Goal: Task Accomplishment & Management: Manage account settings

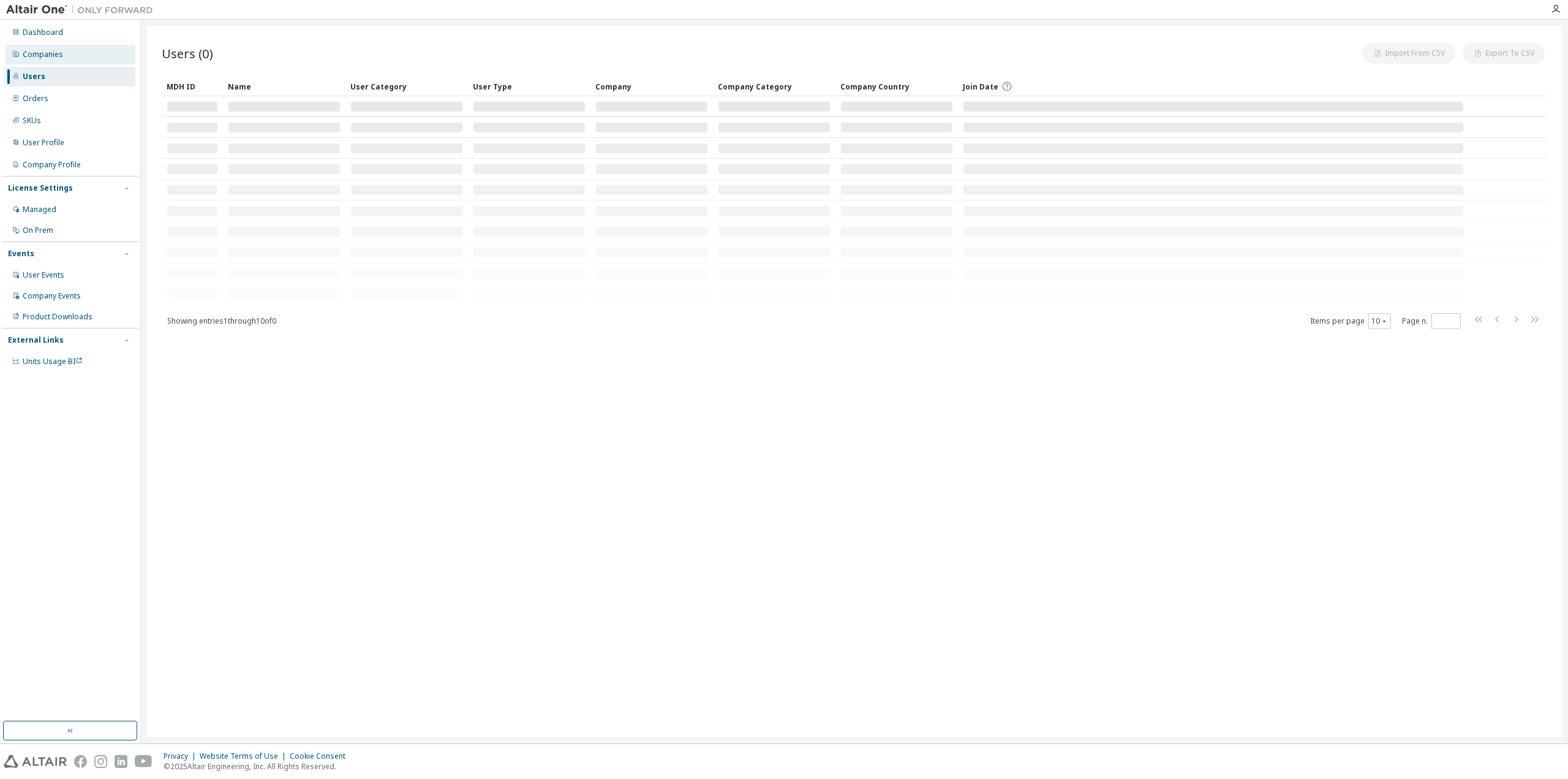
click at [52, 58] on div "Companies" at bounding box center [42, 54] width 40 height 10
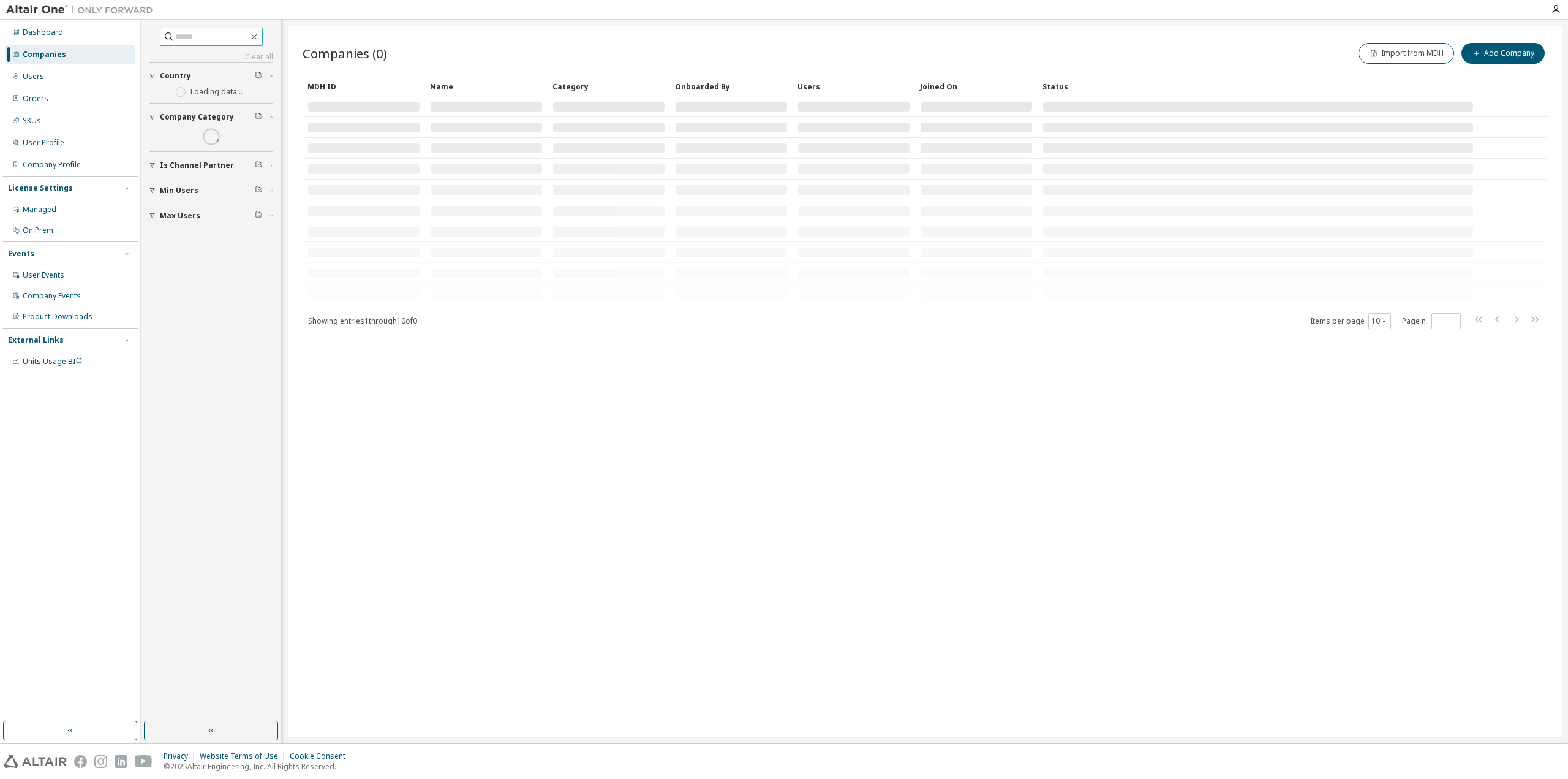
click at [212, 44] on span at bounding box center [211, 37] width 103 height 19
click at [212, 36] on input "text" at bounding box center [212, 36] width 74 height 12
paste input "****"
type input "****"
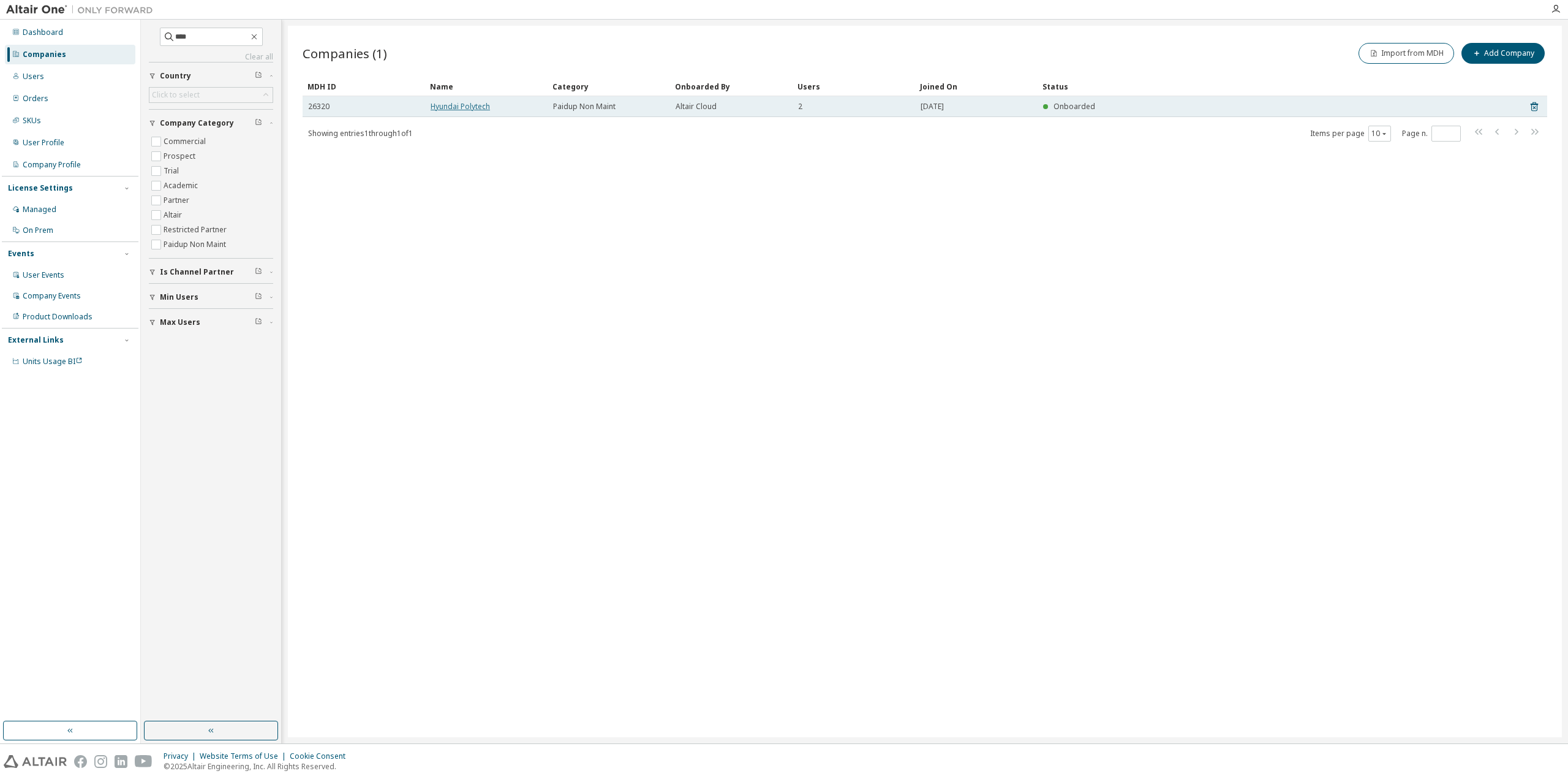
click at [476, 106] on link "Hyundai Polytech" at bounding box center [460, 106] width 60 height 11
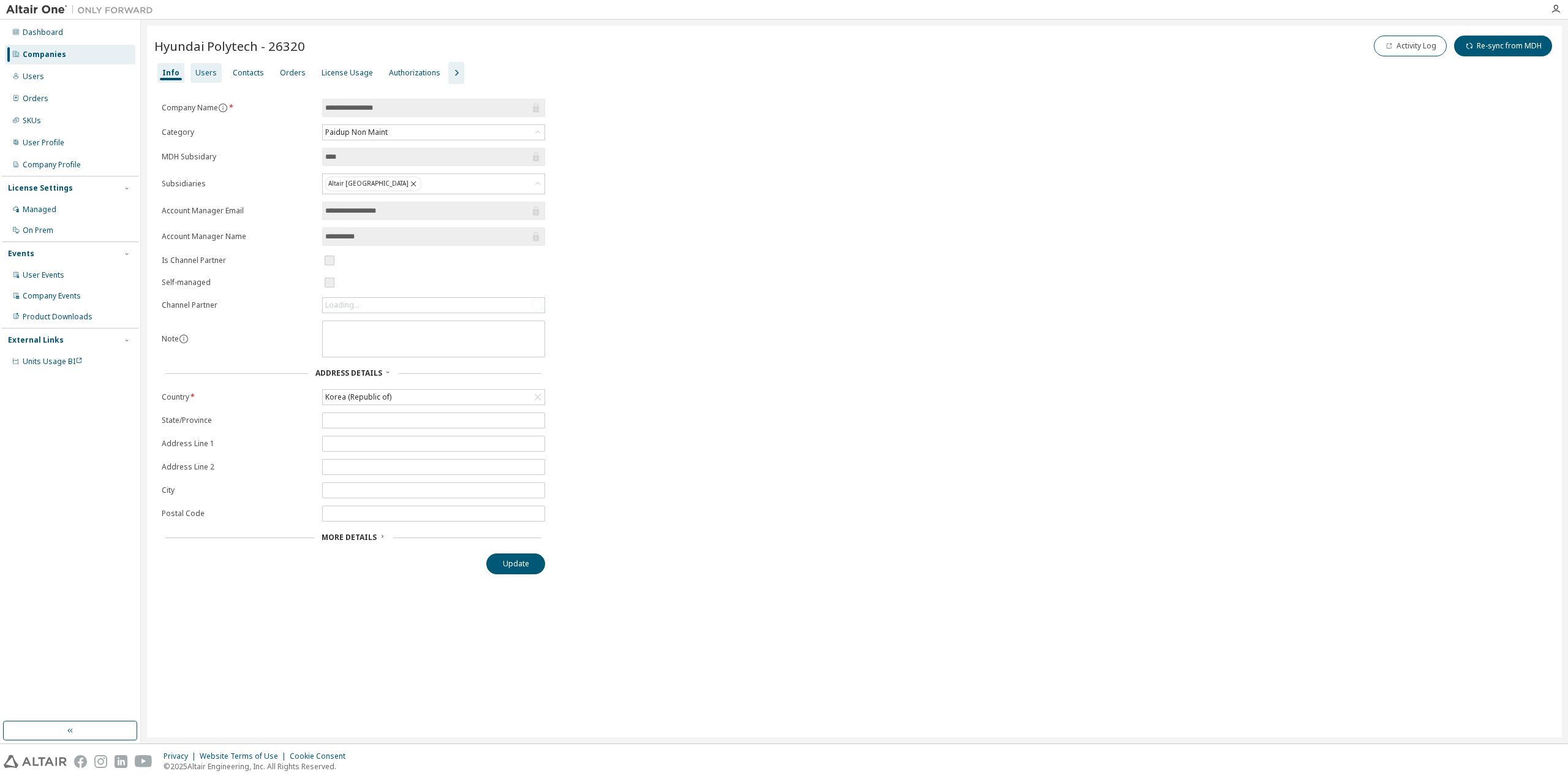
click at [204, 76] on div "Users" at bounding box center [206, 72] width 21 height 10
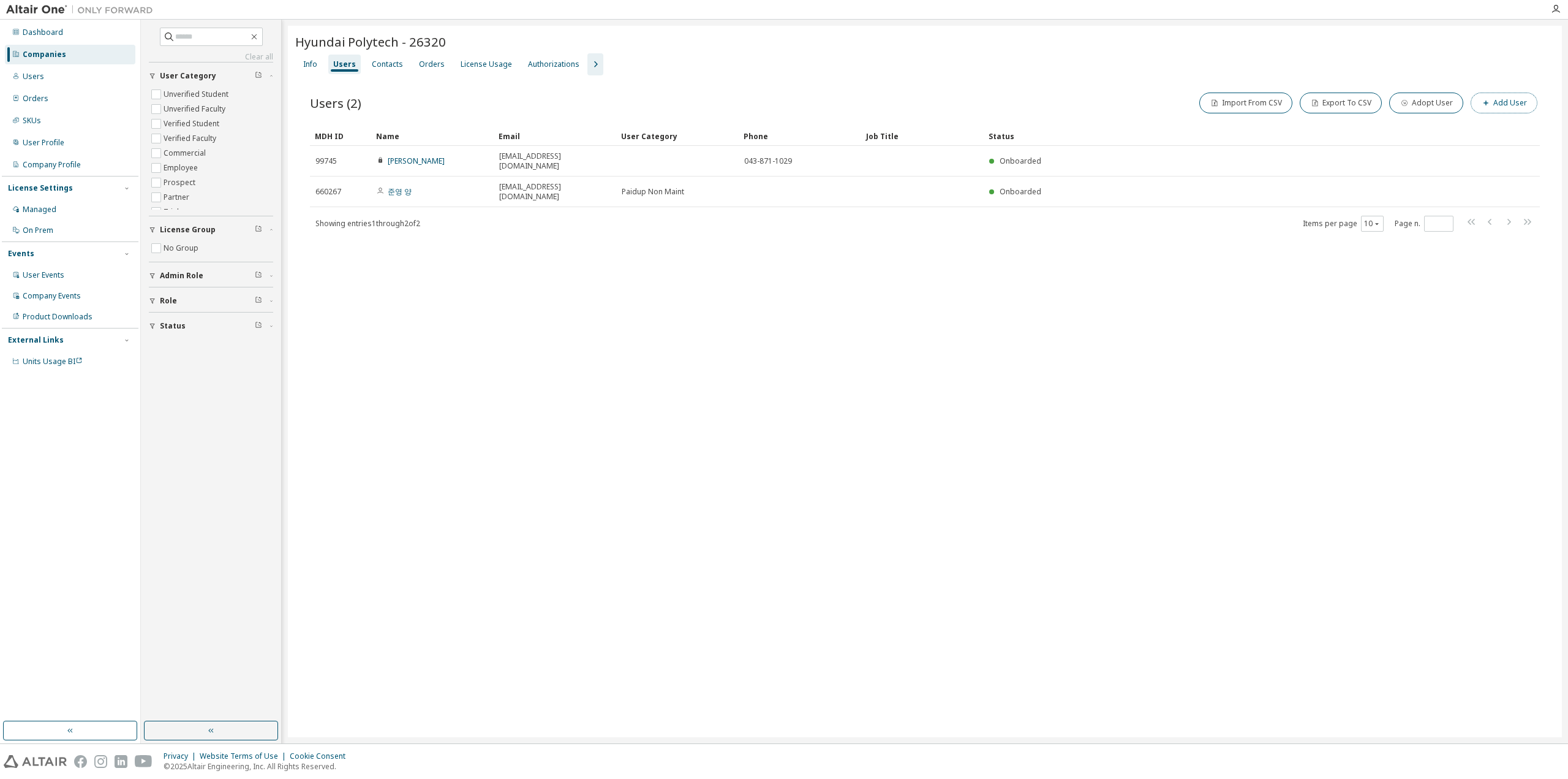
click at [1508, 107] on button "Add User" at bounding box center [1504, 102] width 67 height 21
click at [1441, 84] on input "email" at bounding box center [1480, 80] width 155 height 10
paste input "**********"
type input "**********"
click at [1431, 107] on span at bounding box center [1480, 103] width 161 height 16
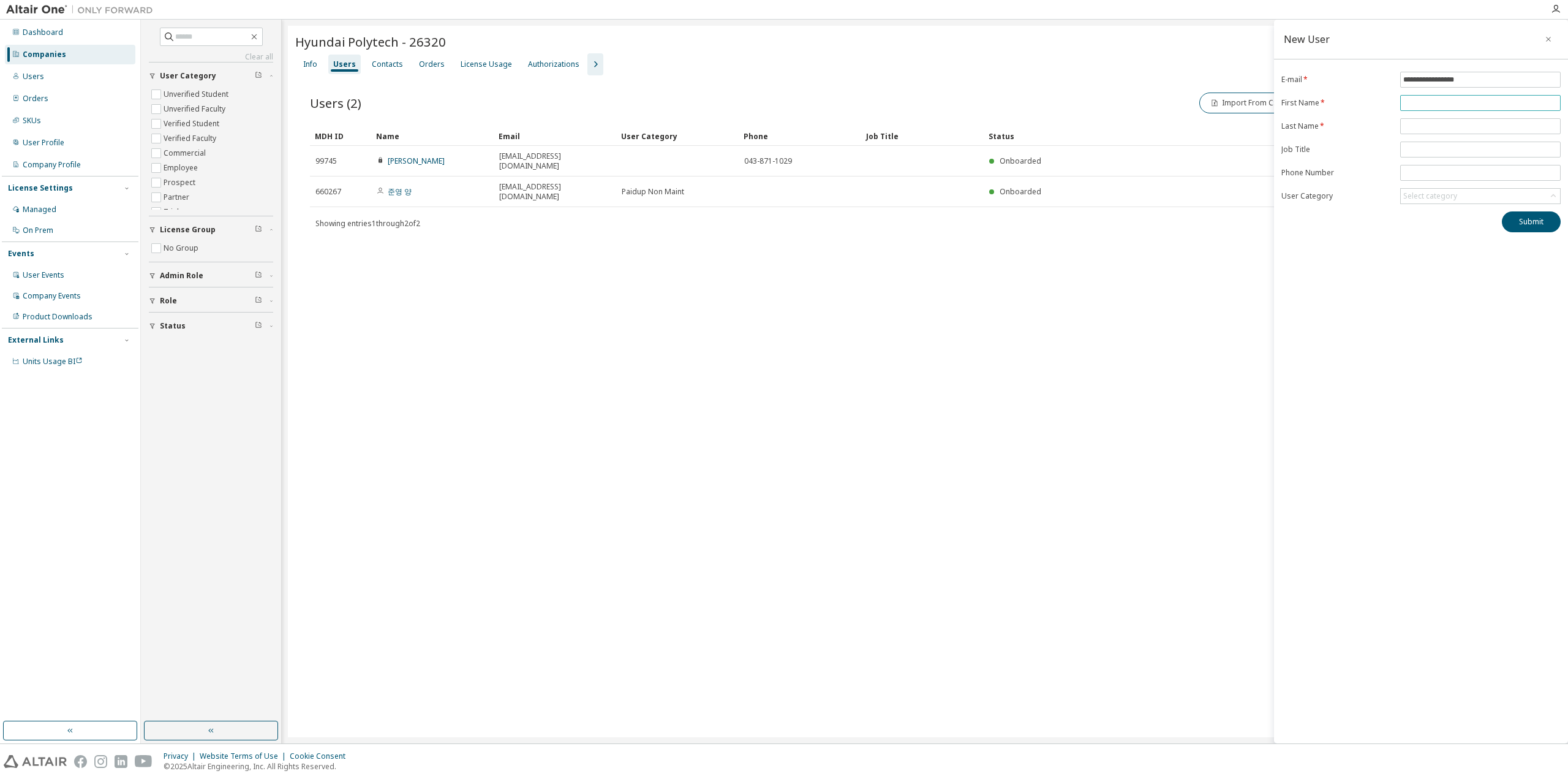
click at [1429, 101] on input "text" at bounding box center [1480, 103] width 155 height 10
type input "*"
type input "**"
click at [1426, 118] on span at bounding box center [1480, 126] width 161 height 16
click at [1426, 121] on input "text" at bounding box center [1480, 126] width 155 height 10
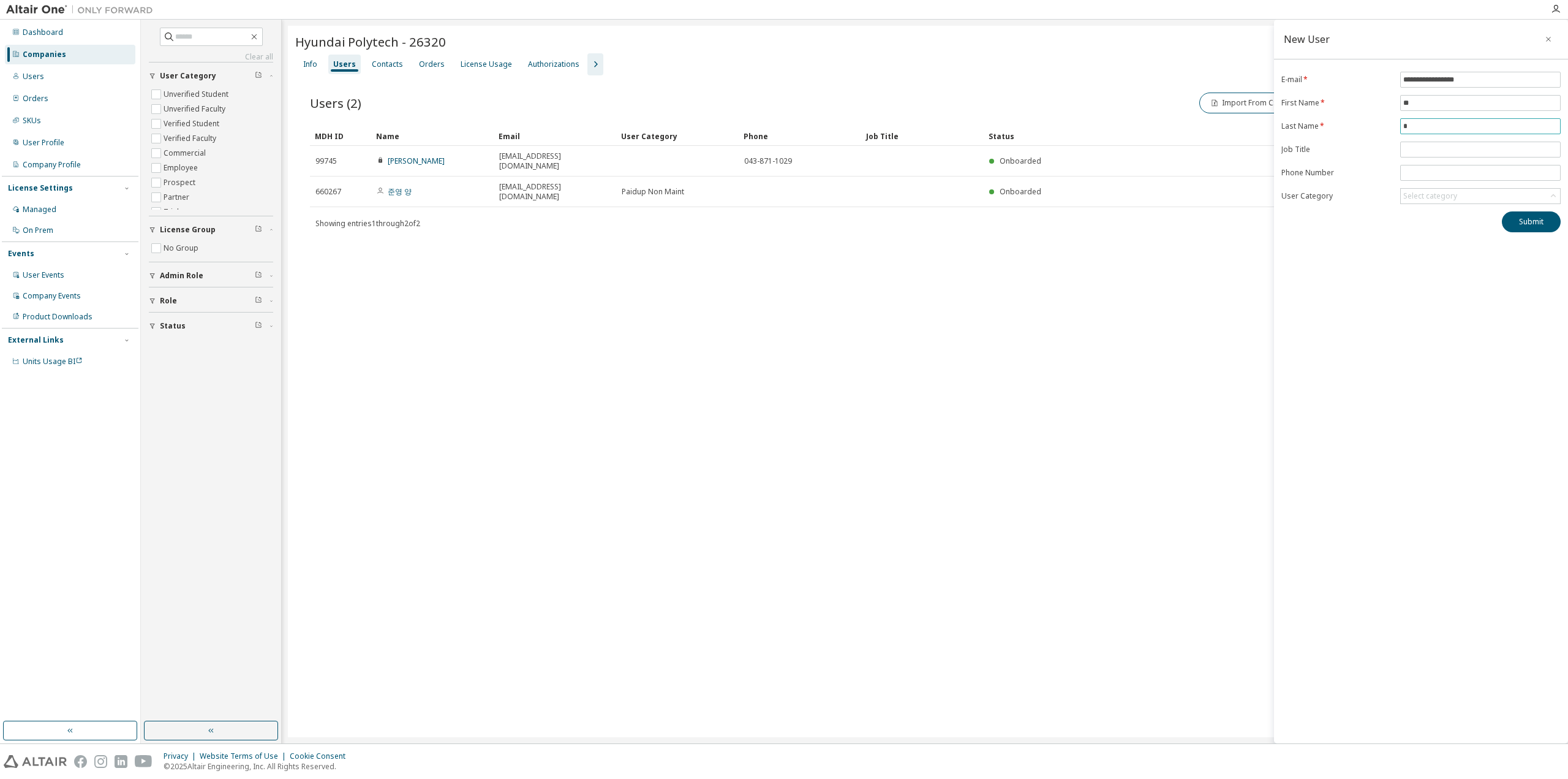
type input "*"
click at [1458, 232] on div "**********" at bounding box center [1421, 382] width 294 height 723
click at [1534, 214] on button "Submit" at bounding box center [1531, 222] width 59 height 21
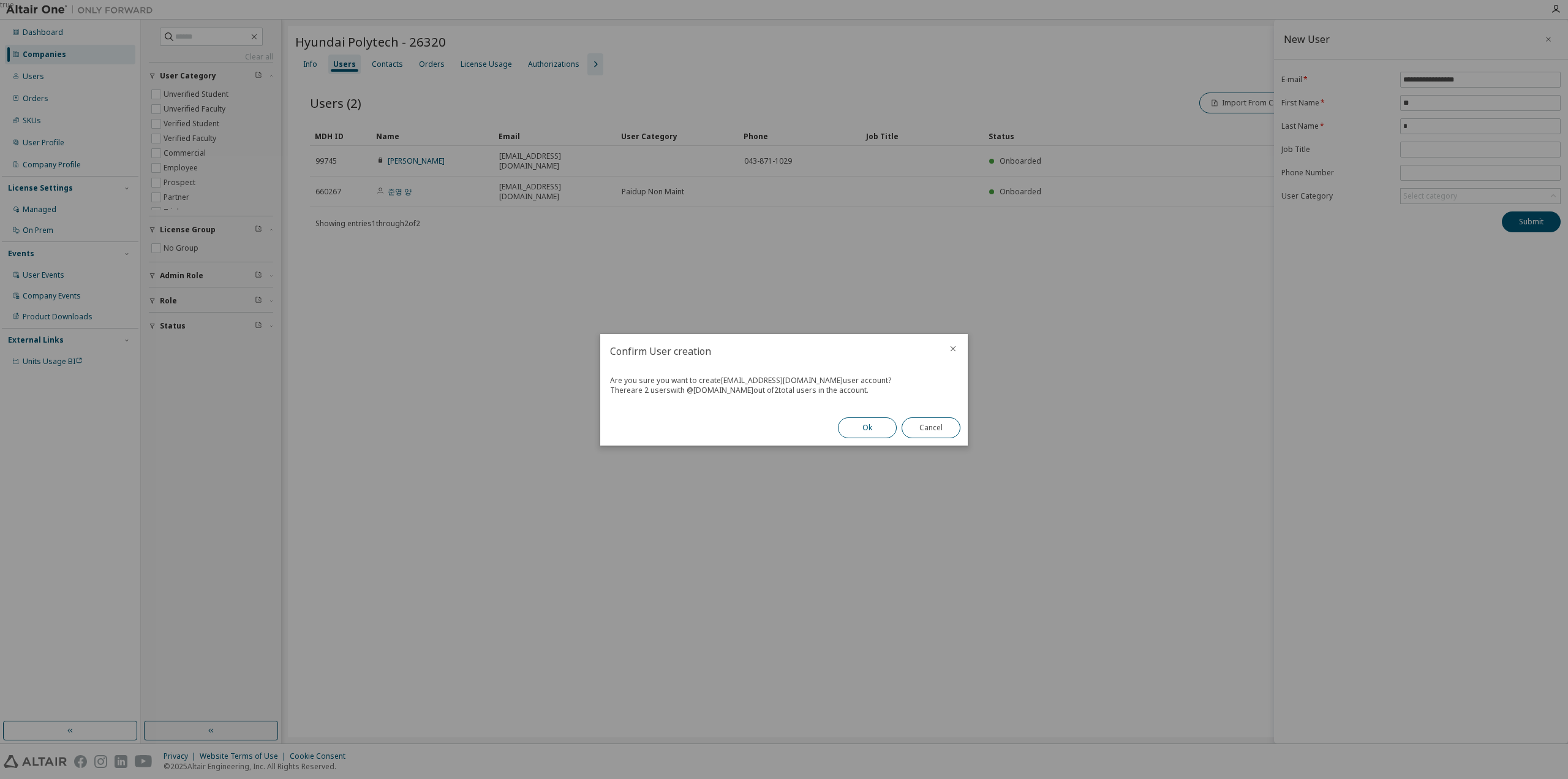
click at [868, 427] on button "Ok" at bounding box center [867, 427] width 59 height 21
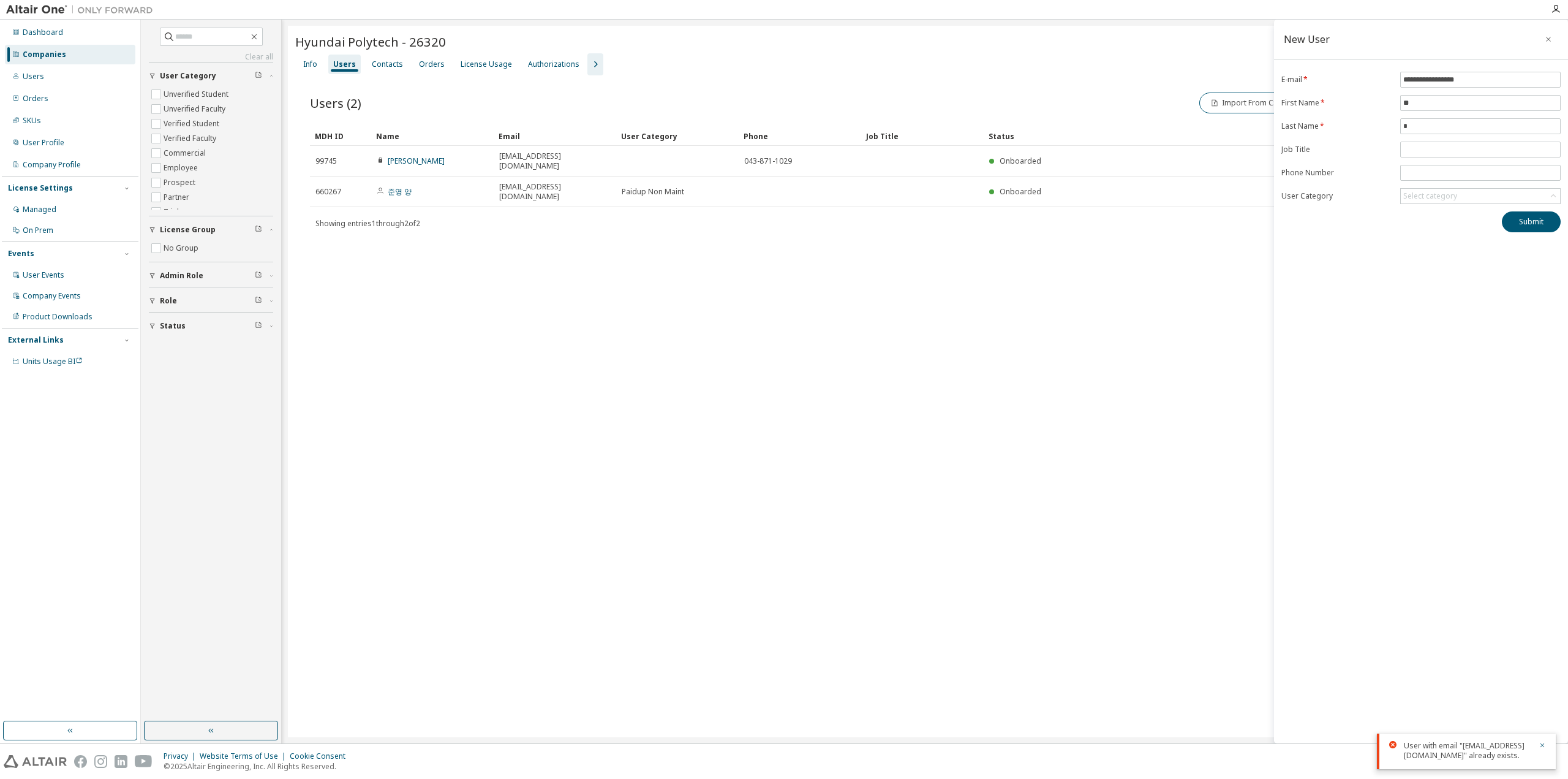
click at [990, 287] on div "Hyundai Polytech - 26320 Clear Load Save Save As Field Operator Value Select fi…" at bounding box center [925, 382] width 1274 height 711
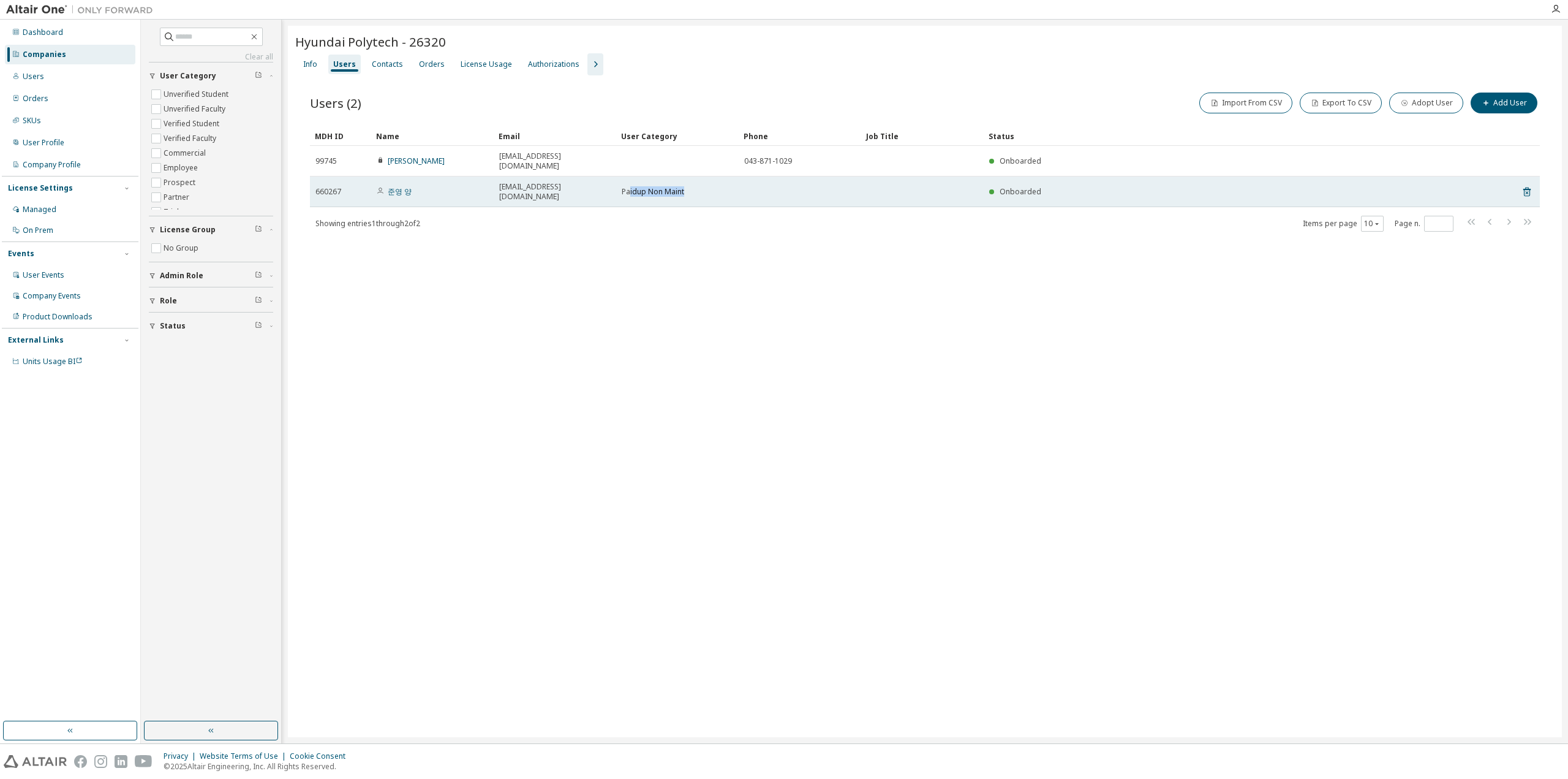
drag, startPoint x: 629, startPoint y: 180, endPoint x: 720, endPoint y: 186, distance: 91.2
click at [720, 186] on td "Paidup Non Maint" at bounding box center [677, 192] width 123 height 31
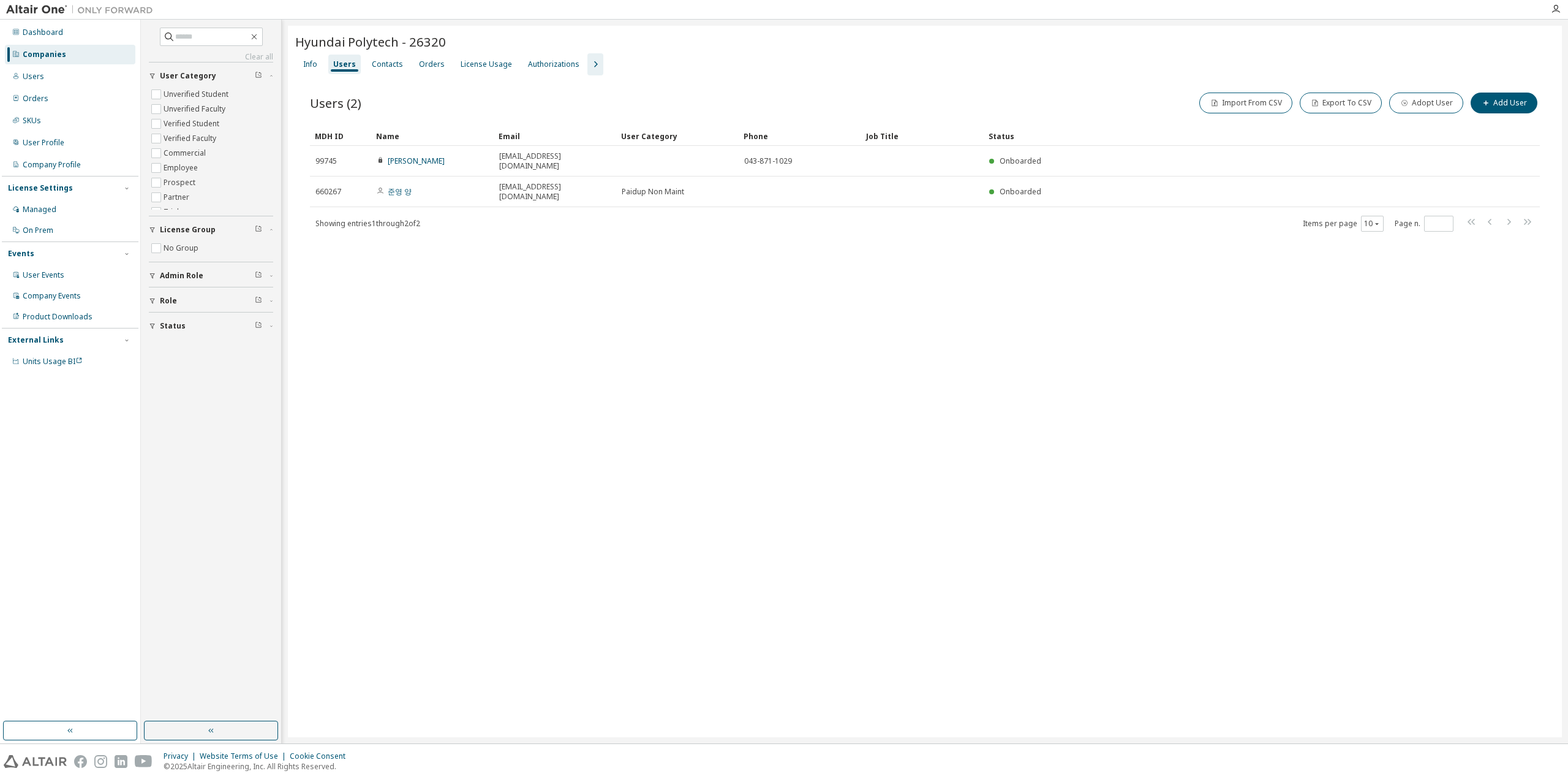
click at [708, 214] on div "Showing entries 1 through 2 of 2 Items per page 10 Page n. *" at bounding box center [925, 223] width 1230 height 18
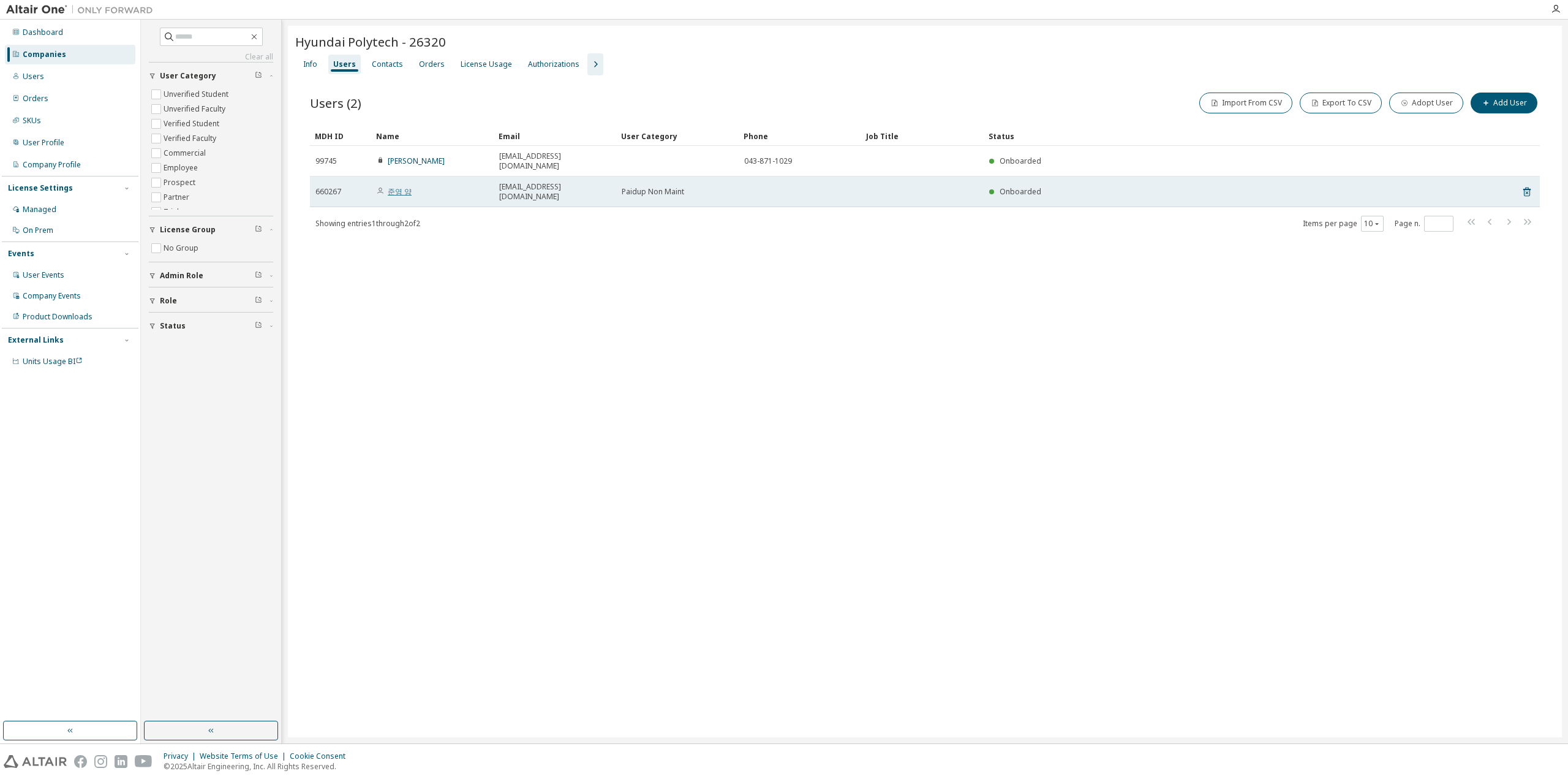
click at [402, 186] on link "준영 양" at bounding box center [399, 192] width 24 height 11
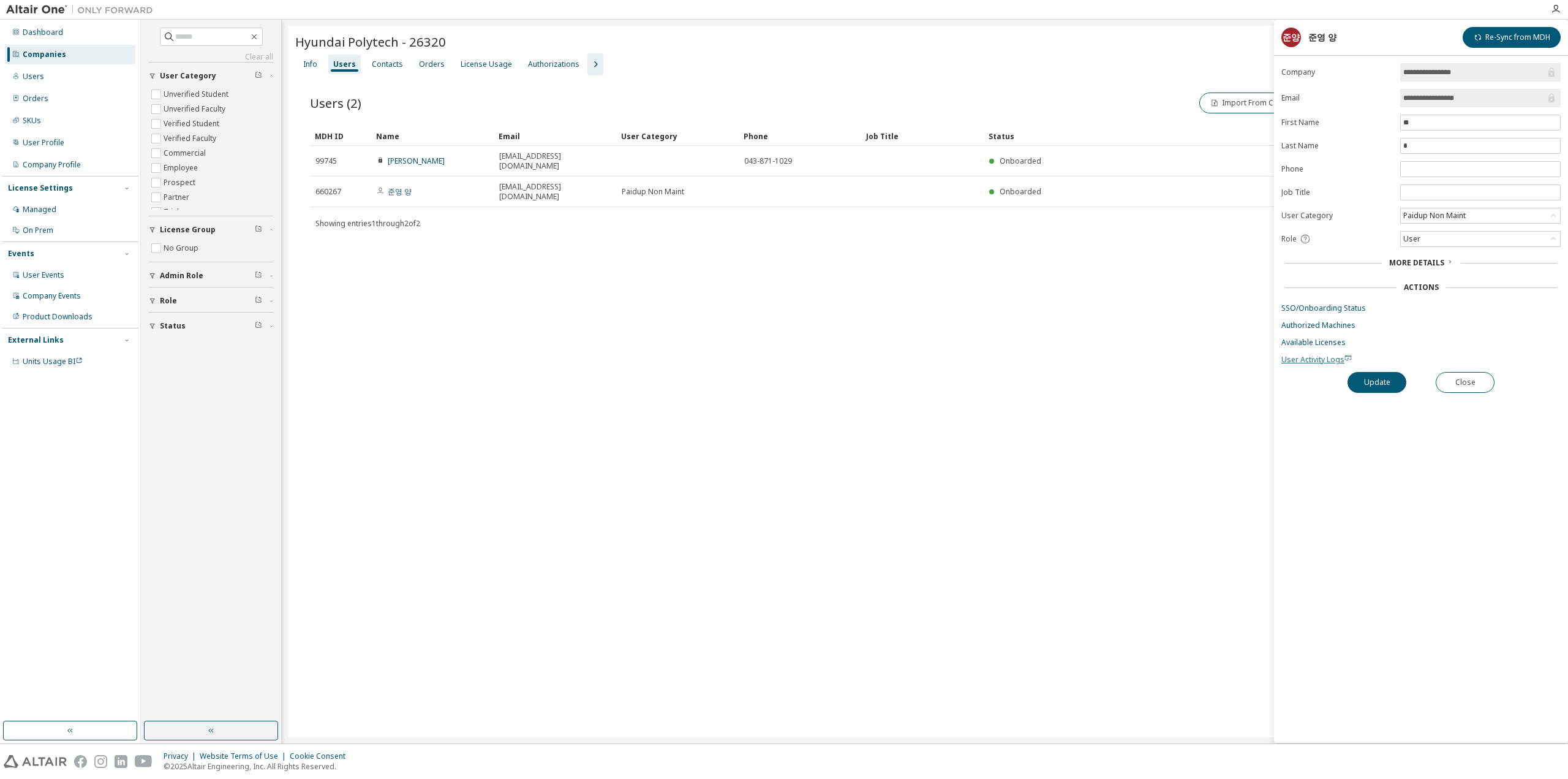
click at [1307, 356] on span "User Activity Logs" at bounding box center [1317, 360] width 70 height 11
click at [1331, 303] on link "SSO/Onboarding Status" at bounding box center [1421, 308] width 279 height 10
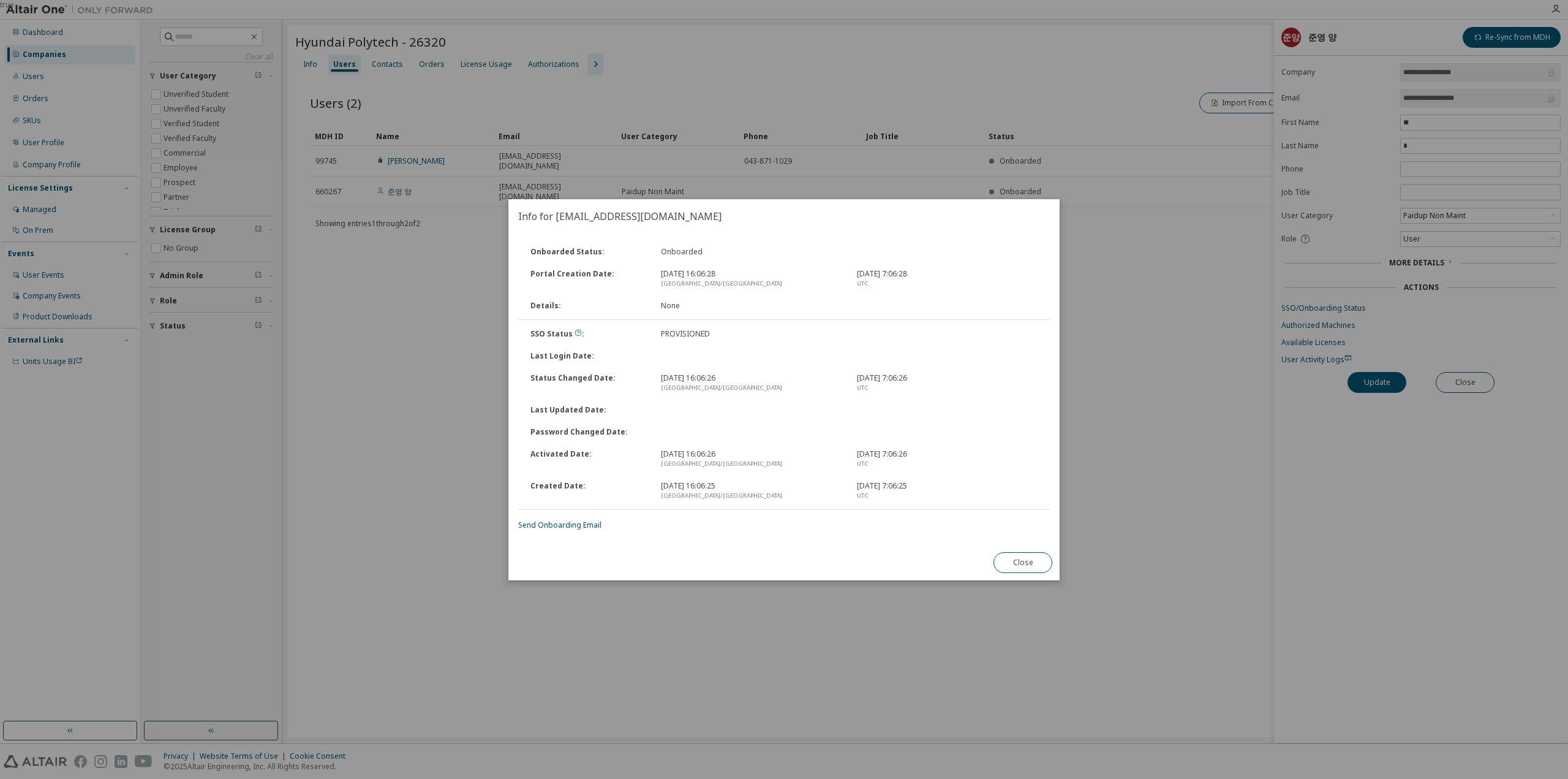
click at [1014, 113] on div "true" at bounding box center [784, 390] width 1568 height 779
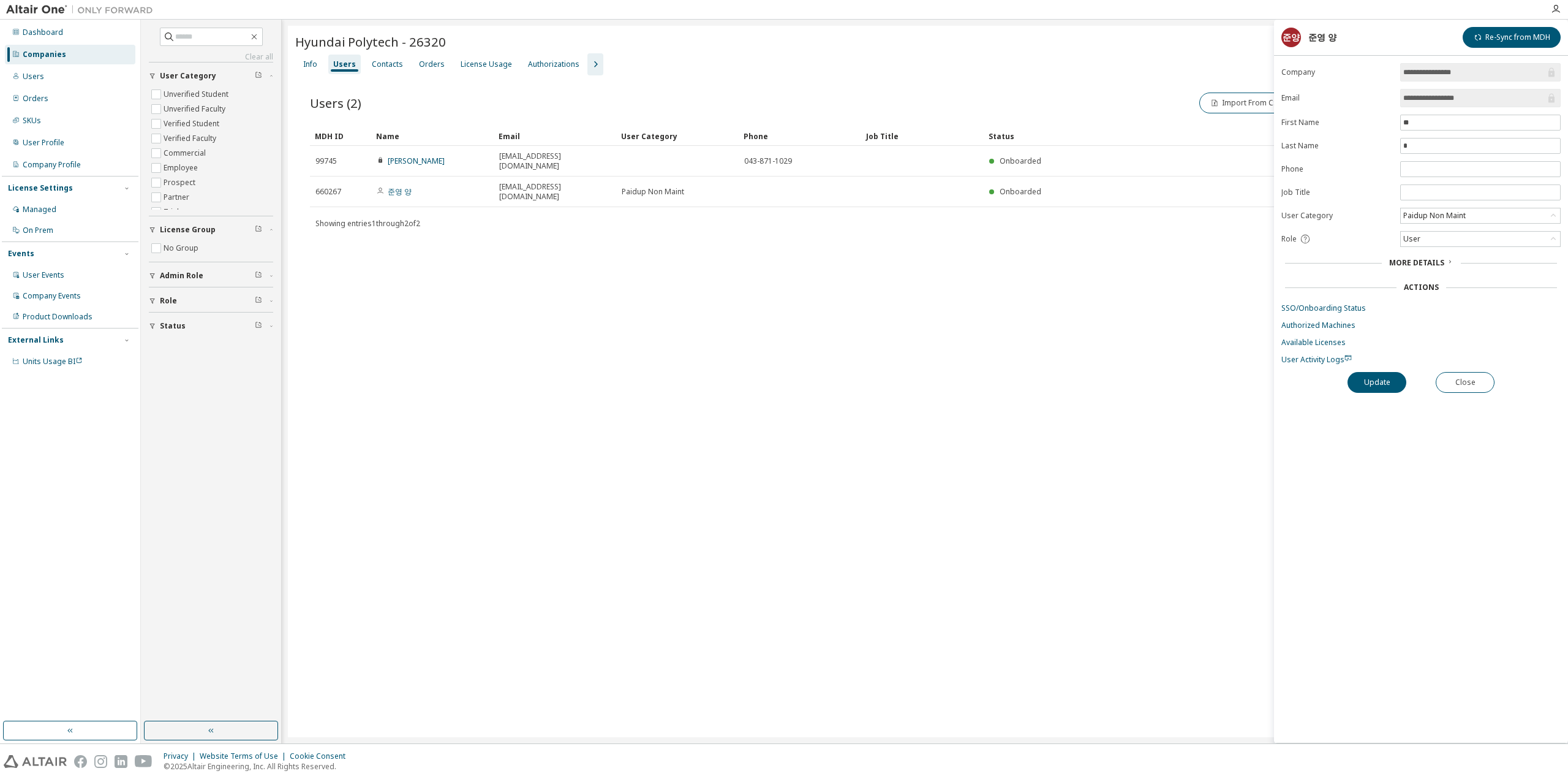
click at [970, 384] on div "Hyundai Polytech - 26320 Clear Load Save Save As Field Operator Value Select fi…" at bounding box center [925, 382] width 1274 height 711
click at [385, 63] on div "Contacts" at bounding box center [387, 64] width 31 height 10
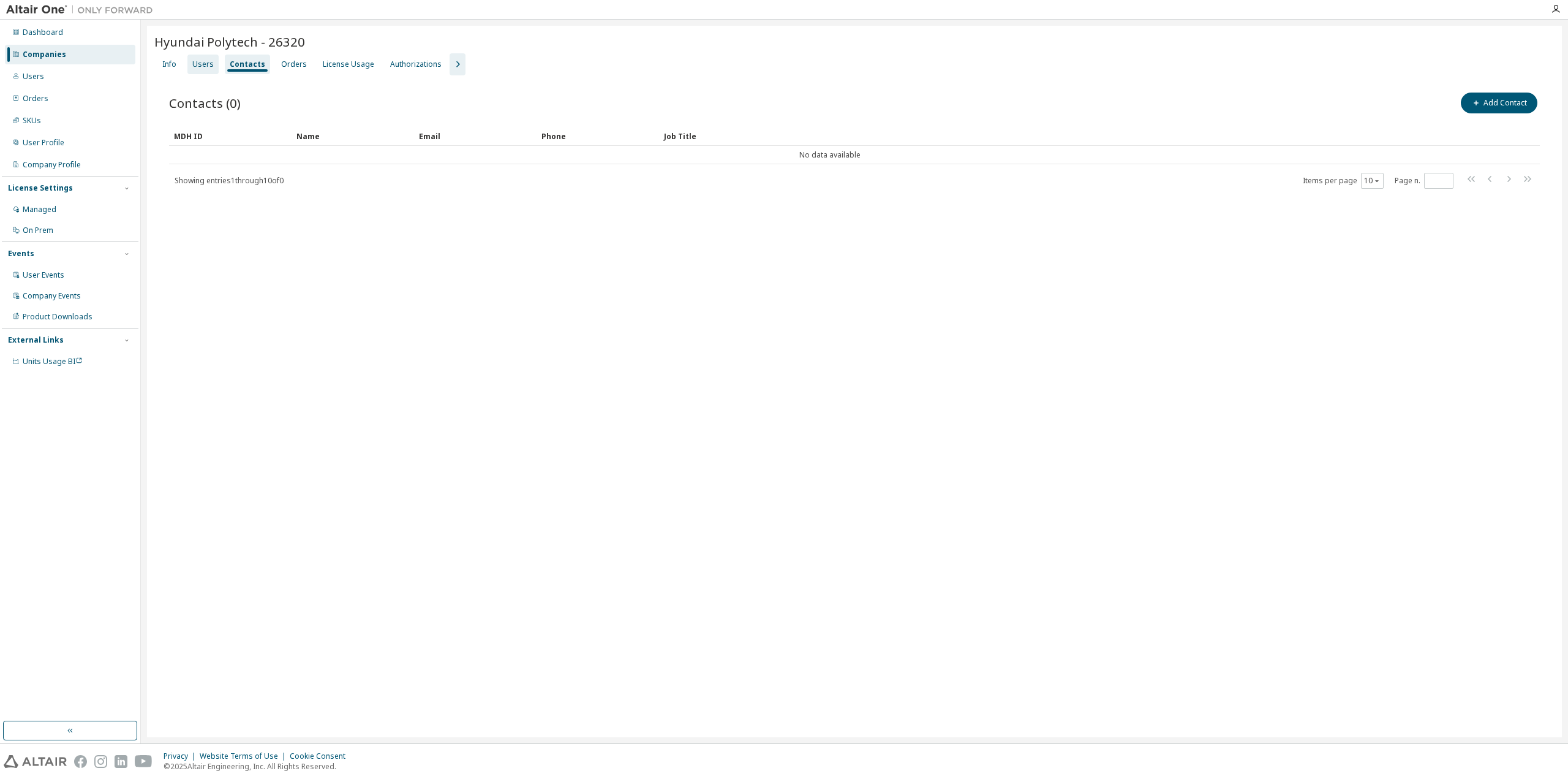
click at [192, 54] on div "Users" at bounding box center [203, 64] width 31 height 20
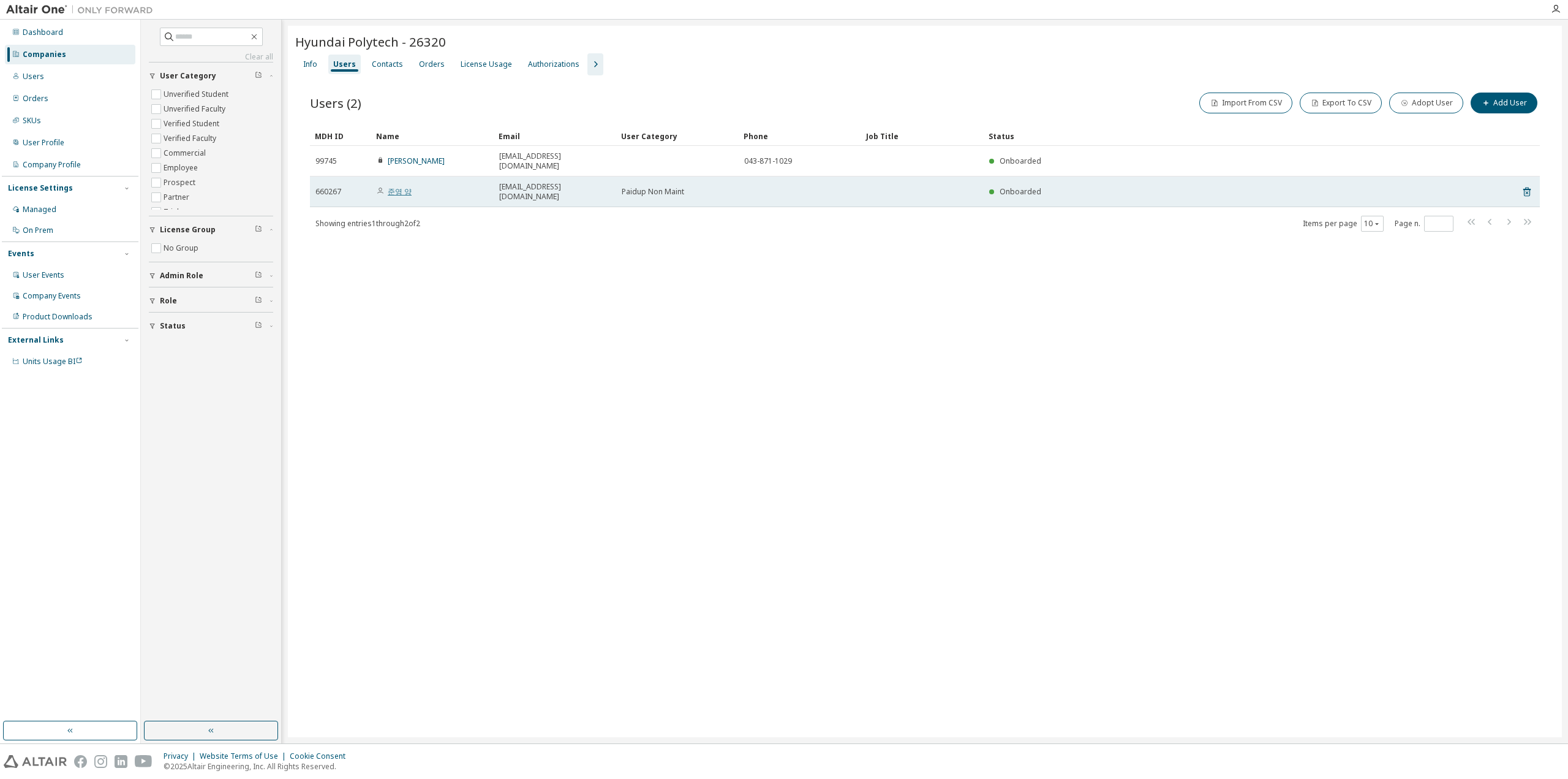
click at [397, 186] on link "준영 양" at bounding box center [399, 192] width 24 height 11
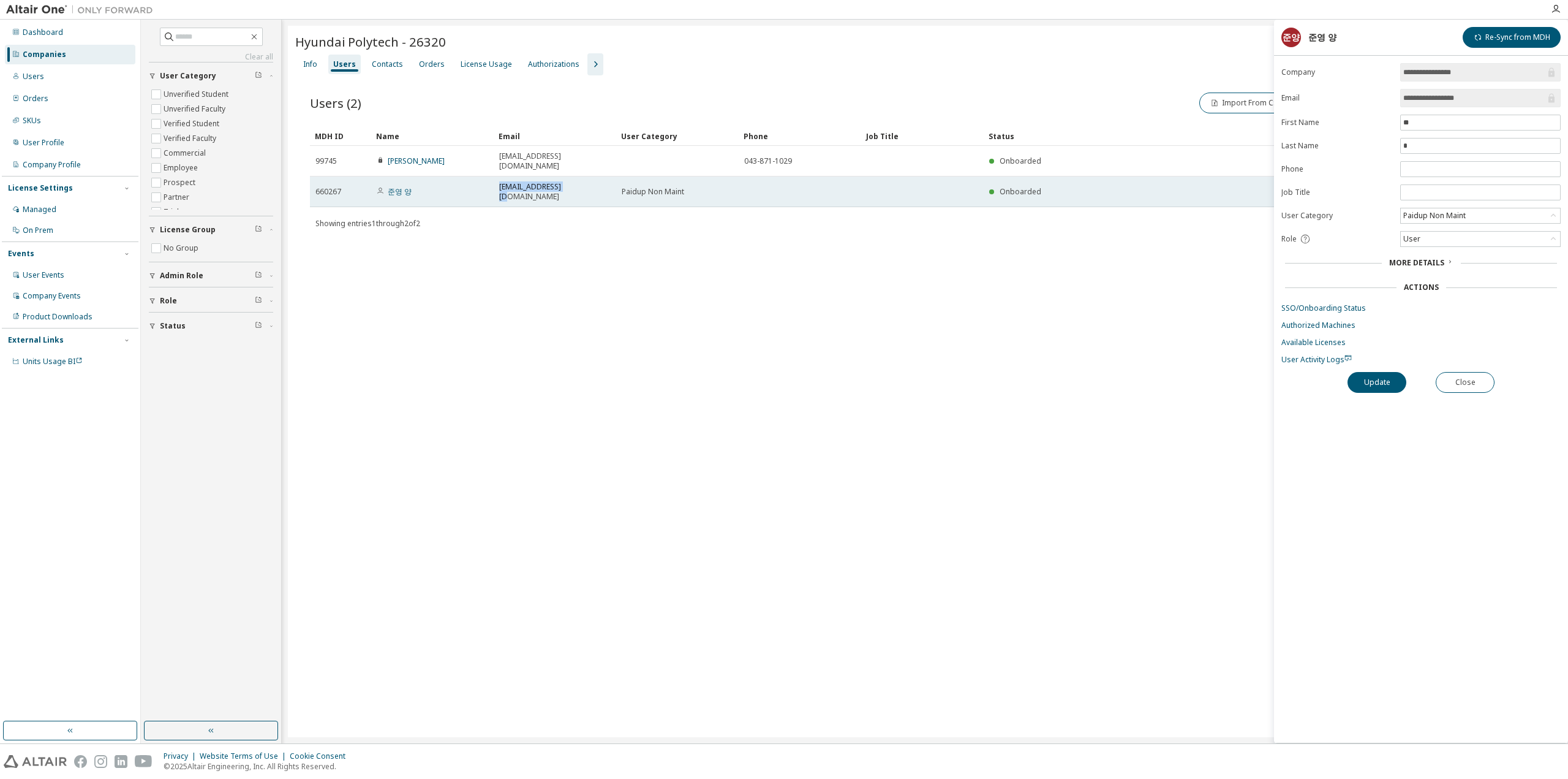
drag, startPoint x: 497, startPoint y: 180, endPoint x: 671, endPoint y: 182, distance: 174.0
click at [665, 182] on tr "660267 준영 양 jyyang@hdsr.co.kr Paidup Non Maint Onboarded" at bounding box center [925, 192] width 1230 height 31
click at [677, 182] on td "Paidup Non Maint" at bounding box center [677, 192] width 123 height 31
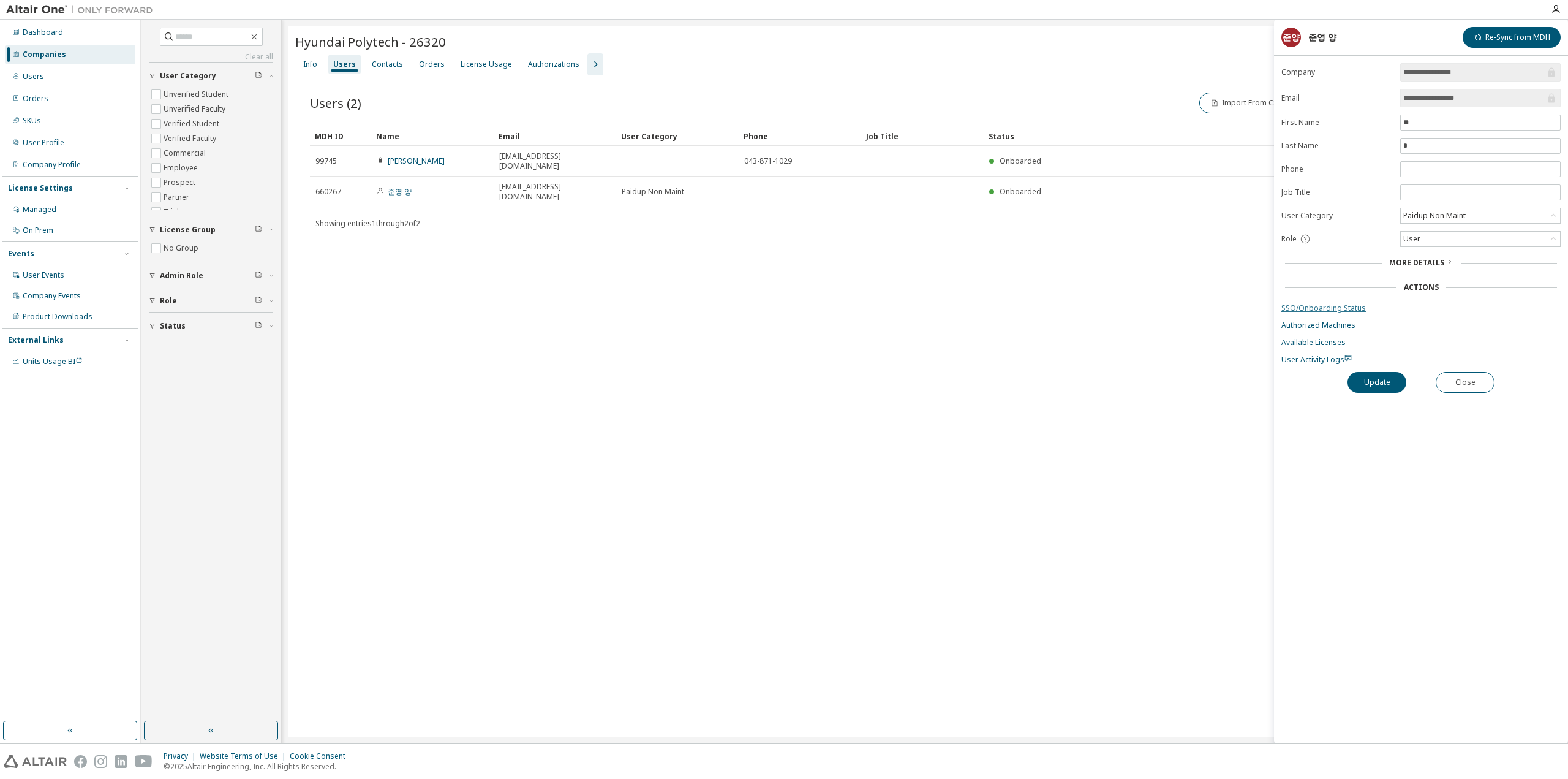
click at [1335, 306] on link "SSO/Onboarding Status" at bounding box center [1421, 308] width 279 height 10
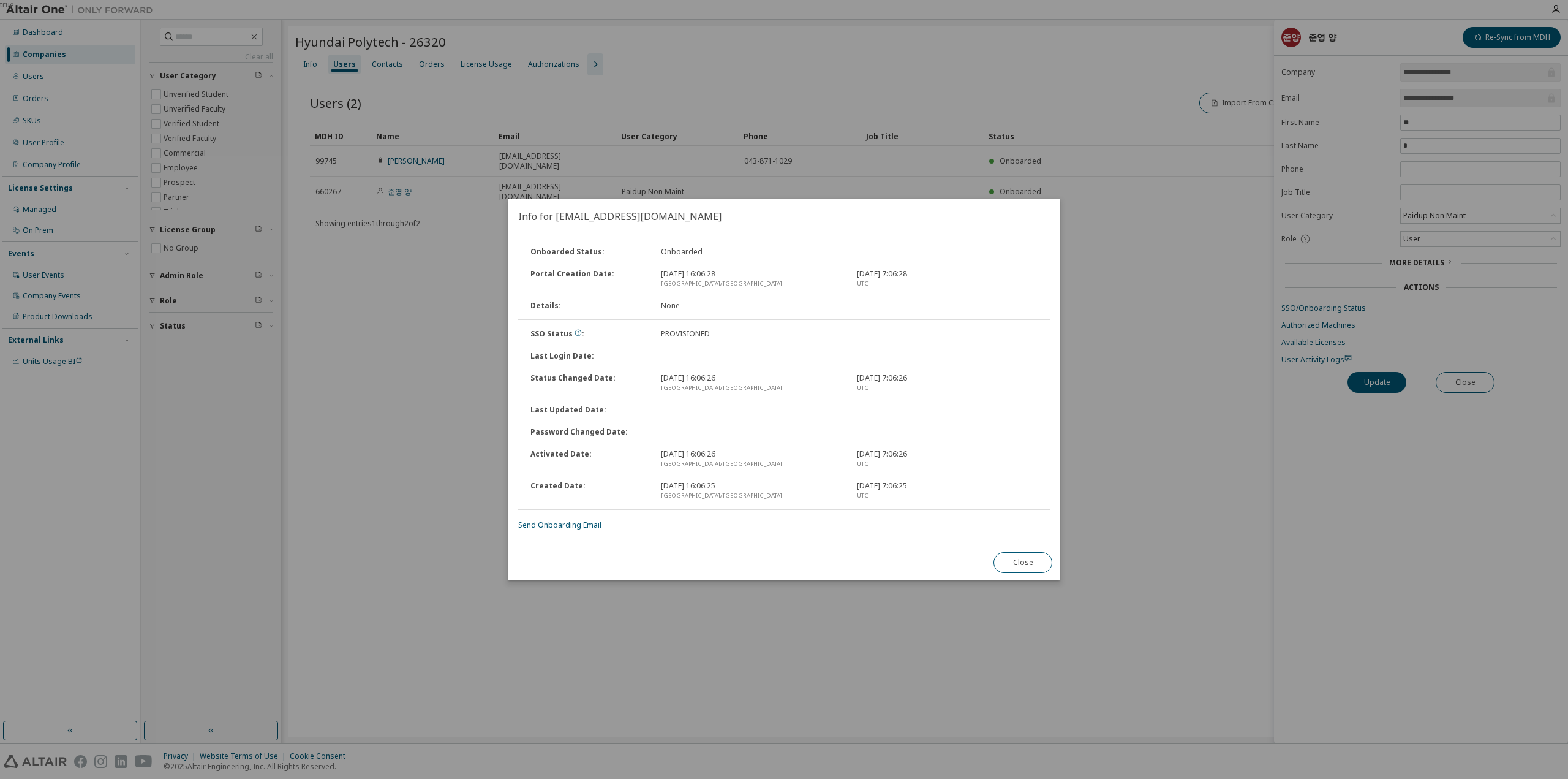
drag, startPoint x: 666, startPoint y: 273, endPoint x: 731, endPoint y: 274, distance: 65.0
click at [730, 274] on div "2025. 9. 30. 16:06:28 Asia/Seoul" at bounding box center [751, 279] width 196 height 20
click at [731, 274] on div "2025. 9. 30. 16:06:28 Asia/Seoul" at bounding box center [751, 279] width 196 height 20
click at [583, 528] on link "Send Onboarding Email" at bounding box center [560, 525] width 84 height 11
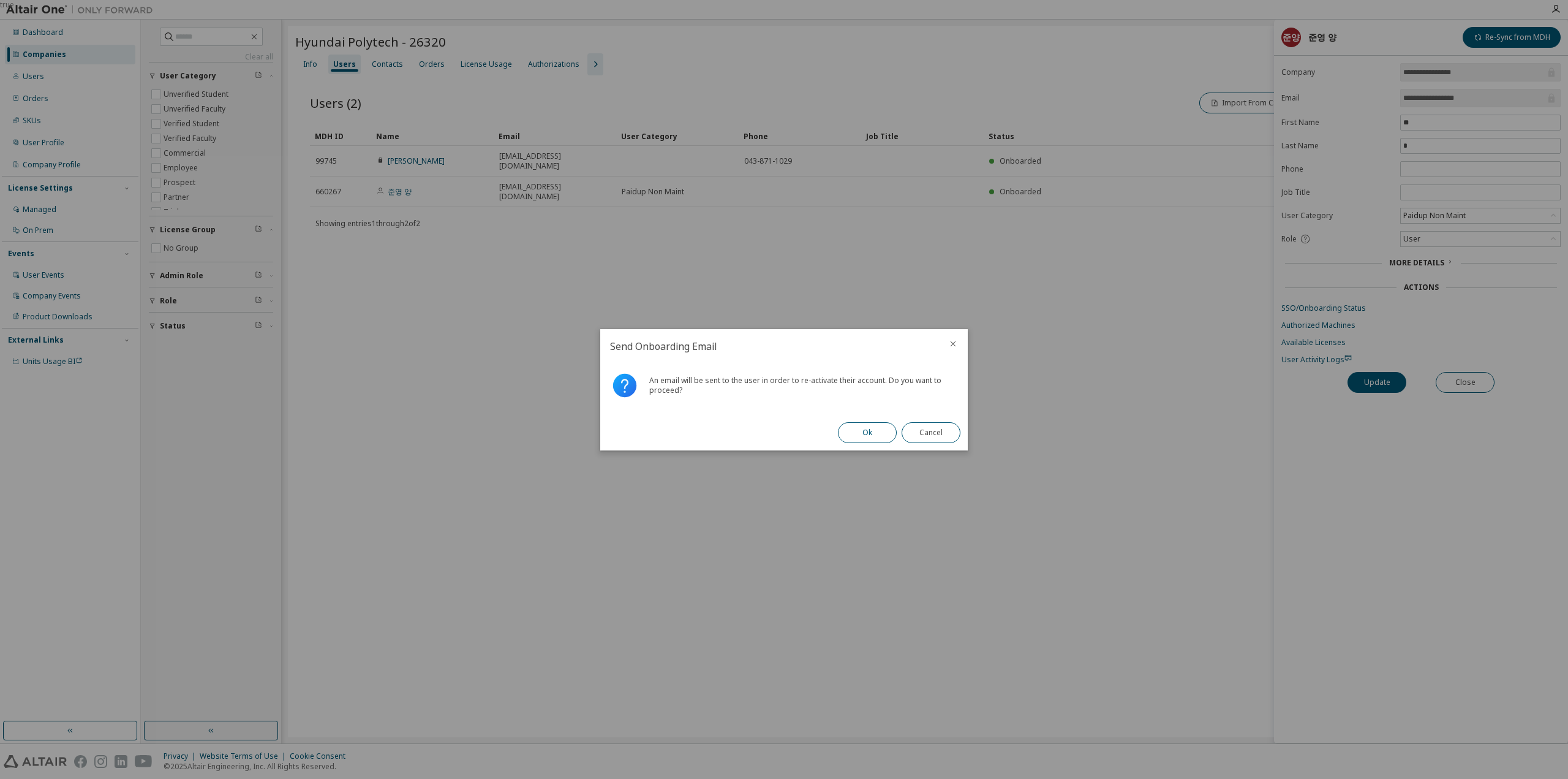
click at [860, 435] on button "Ok" at bounding box center [867, 432] width 59 height 21
click at [933, 441] on button "Close" at bounding box center [931, 432] width 59 height 21
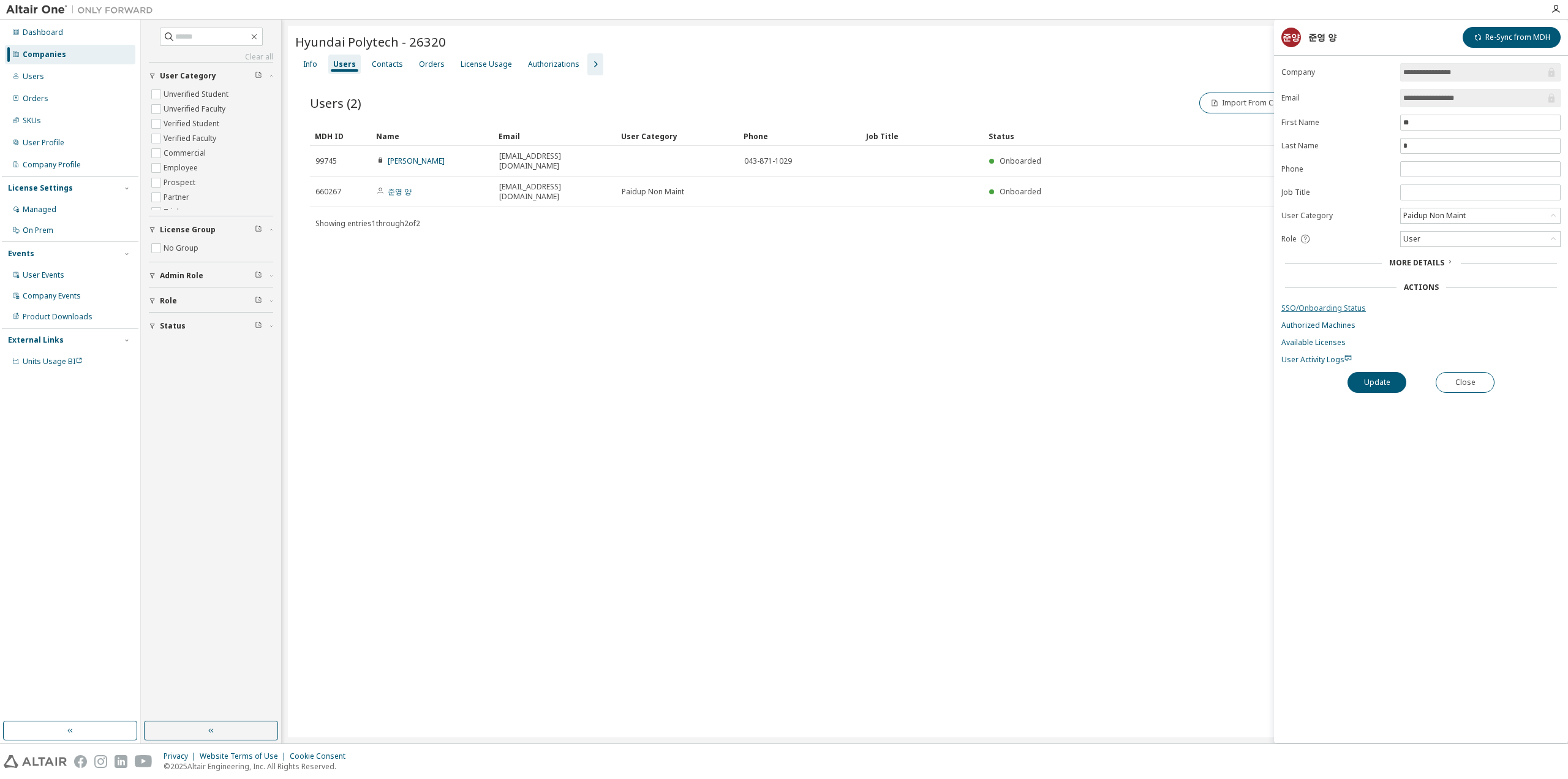
click at [1329, 303] on link "SSO/Onboarding Status" at bounding box center [1421, 308] width 279 height 10
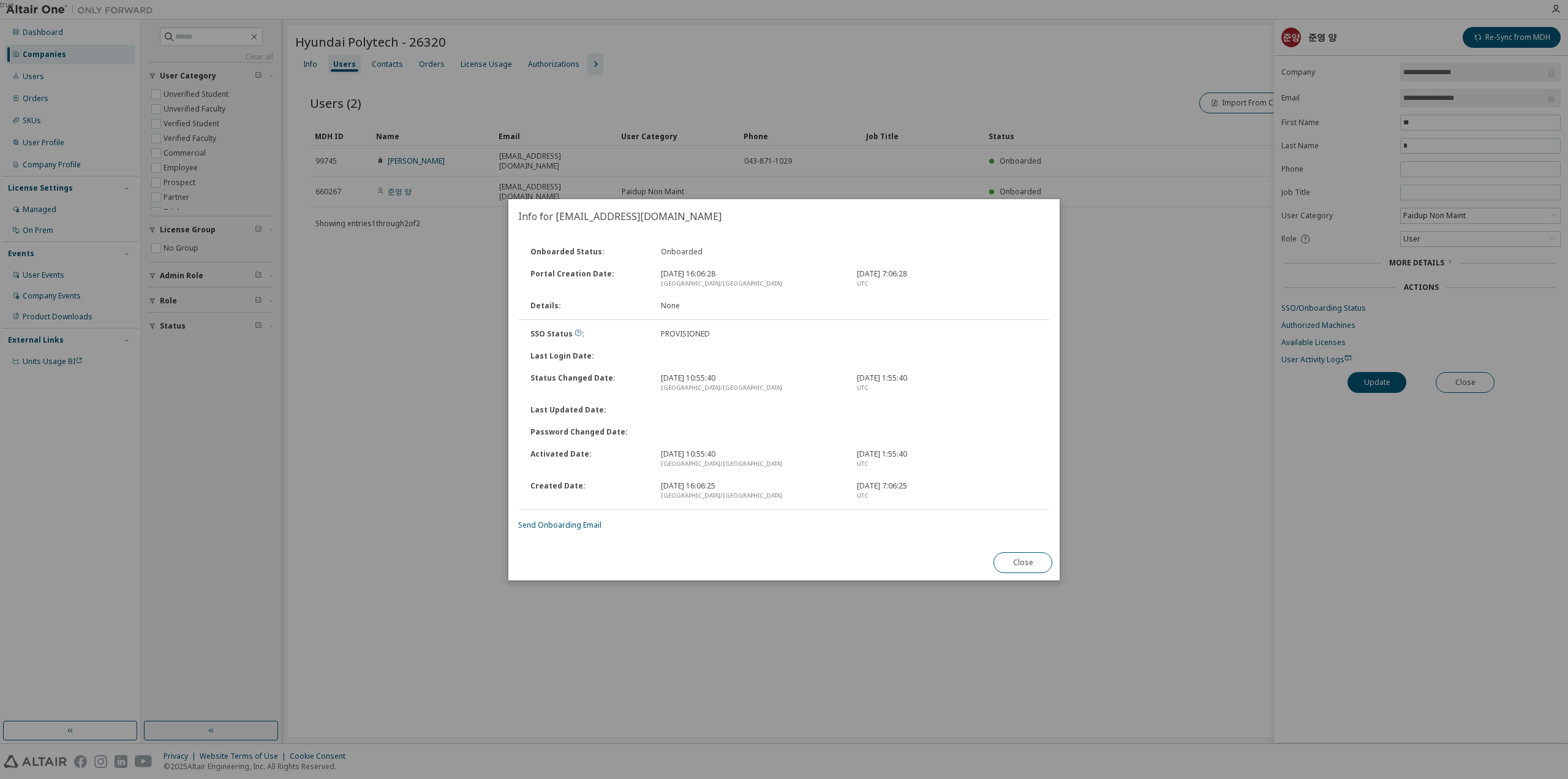
click at [1120, 301] on div "true" at bounding box center [784, 390] width 1568 height 779
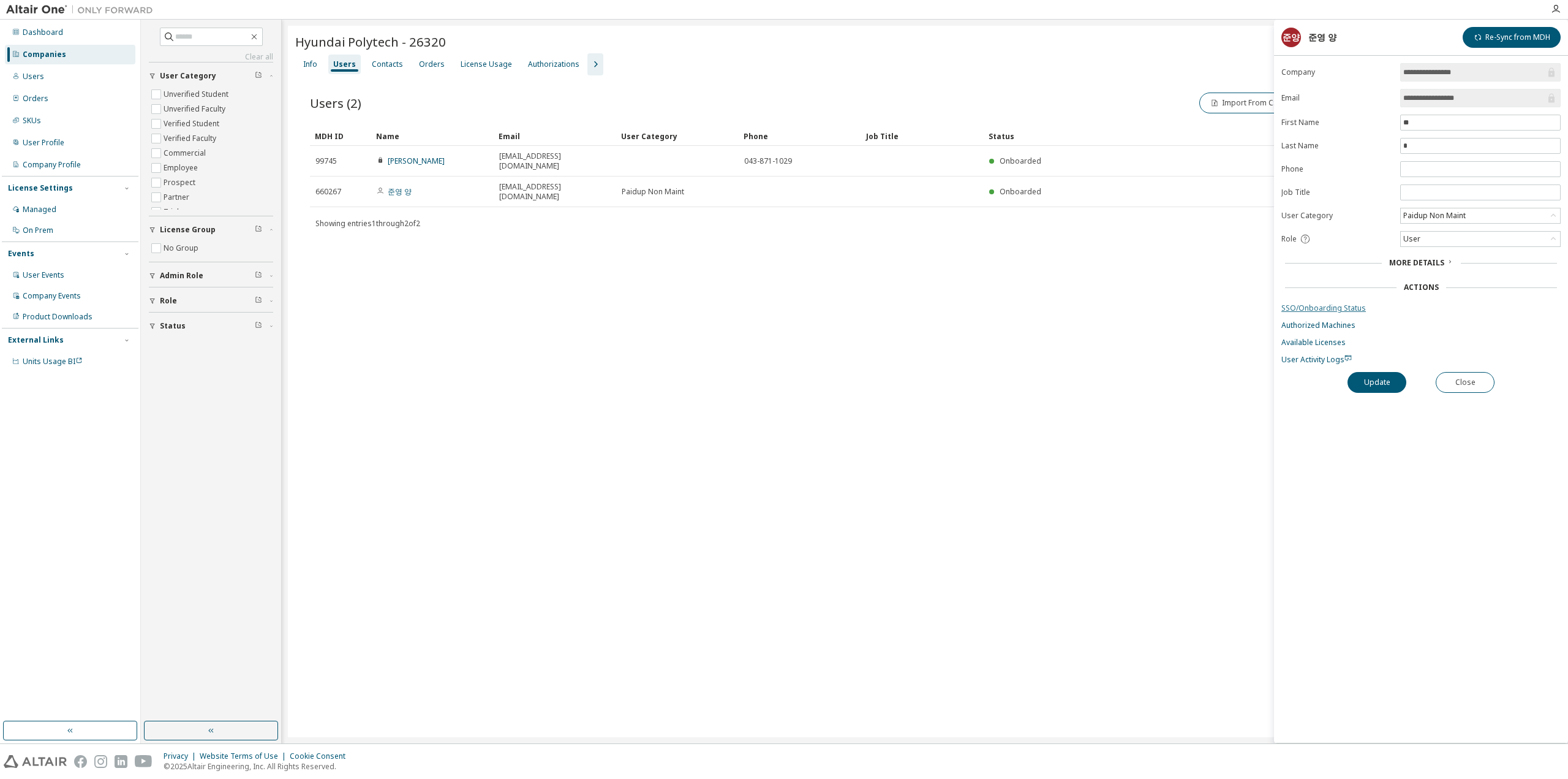
click at [1317, 303] on link "SSO/Onboarding Status" at bounding box center [1421, 308] width 279 height 10
